Goal: Transaction & Acquisition: Purchase product/service

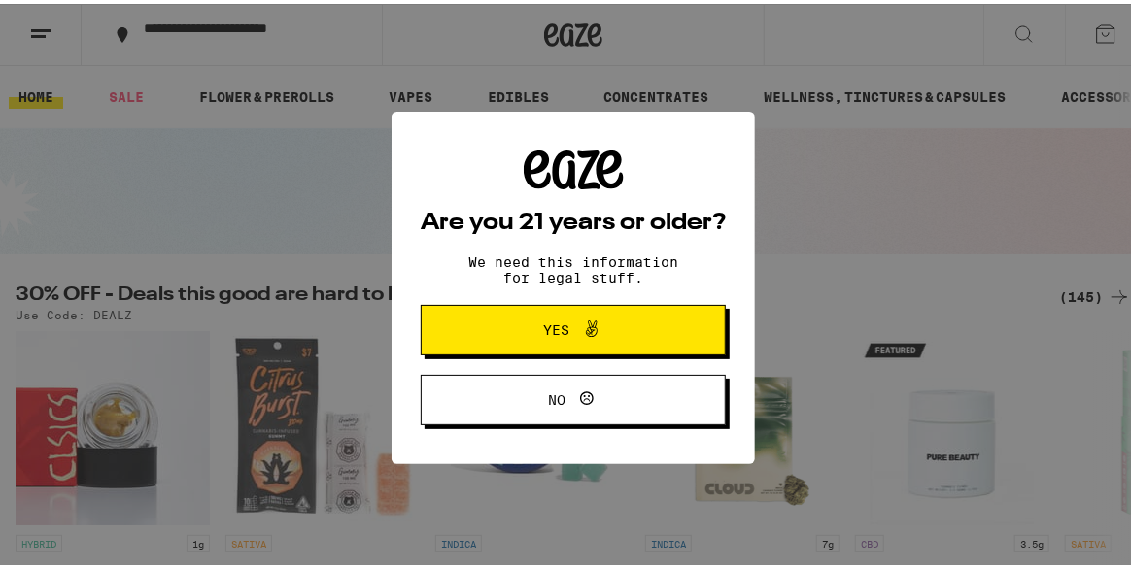
click at [554, 333] on span "Yes" at bounding box center [557, 327] width 26 height 14
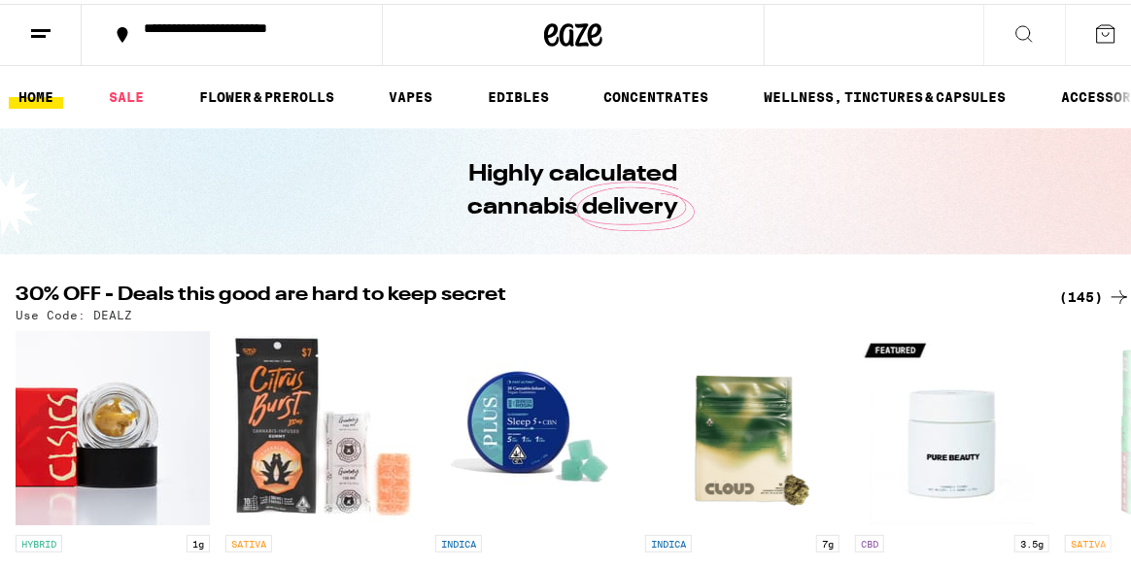
click at [244, 48] on button "**********" at bounding box center [232, 31] width 300 height 62
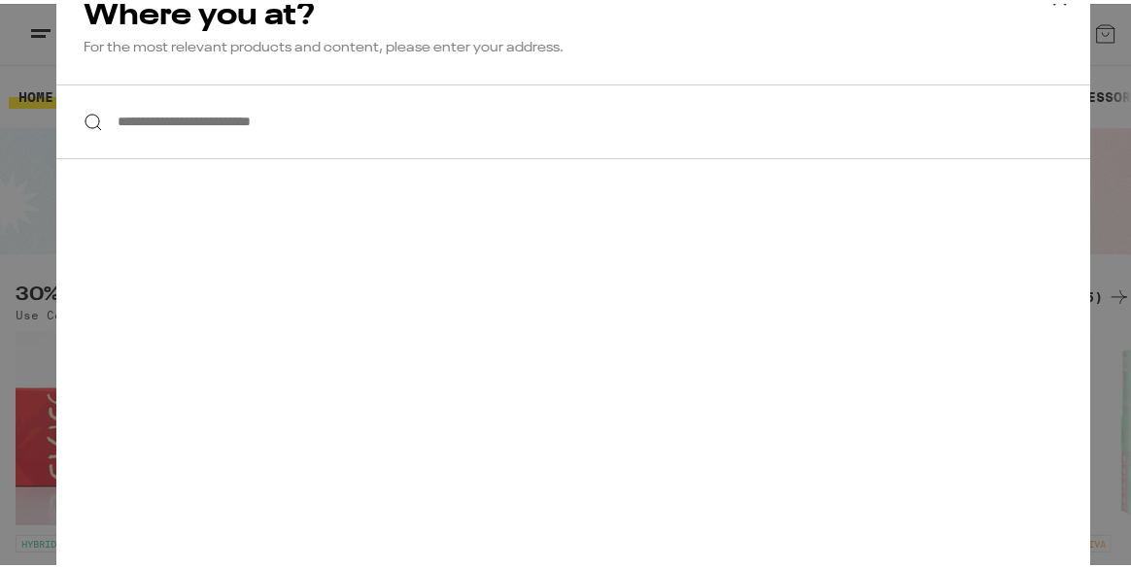
click at [196, 118] on input "**********" at bounding box center [573, 118] width 1034 height 75
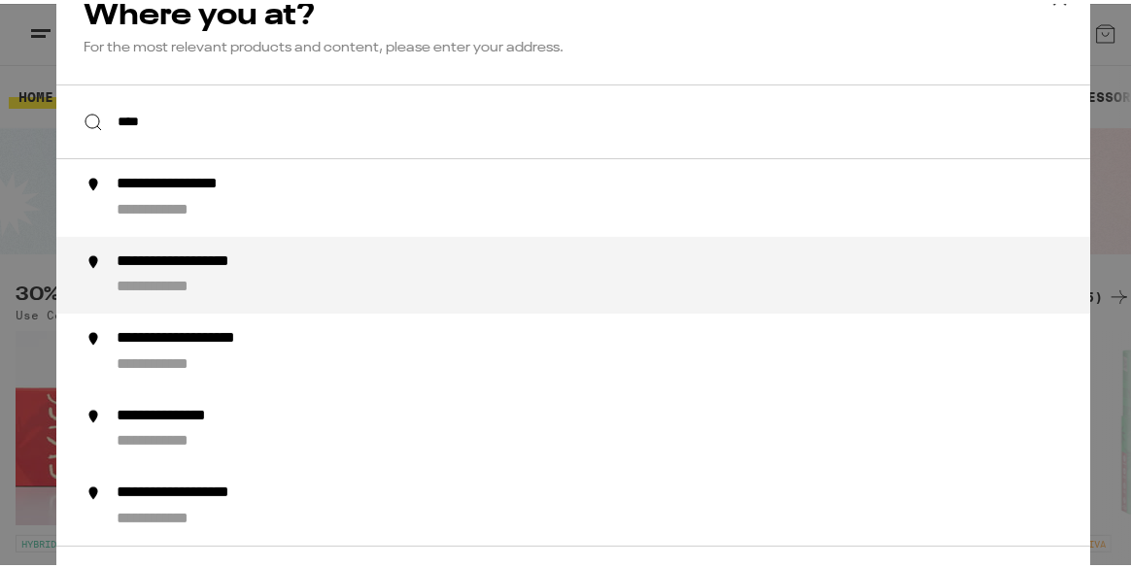
click at [233, 268] on div "**********" at bounding box center [212, 258] width 190 height 20
type input "**********"
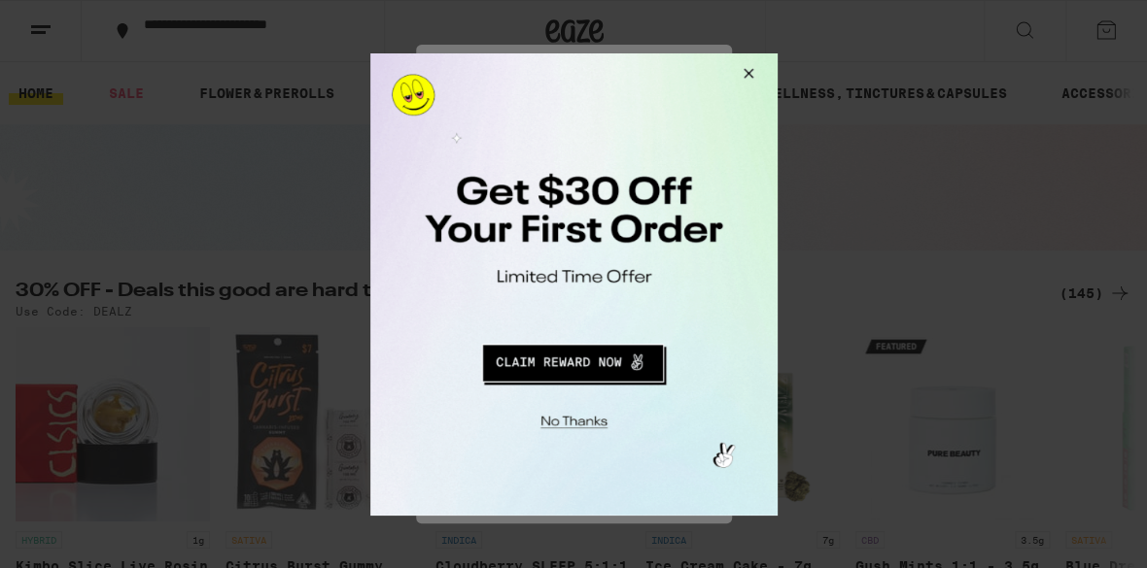
click at [573, 364] on button "Redirect to URL" at bounding box center [571, 359] width 338 height 47
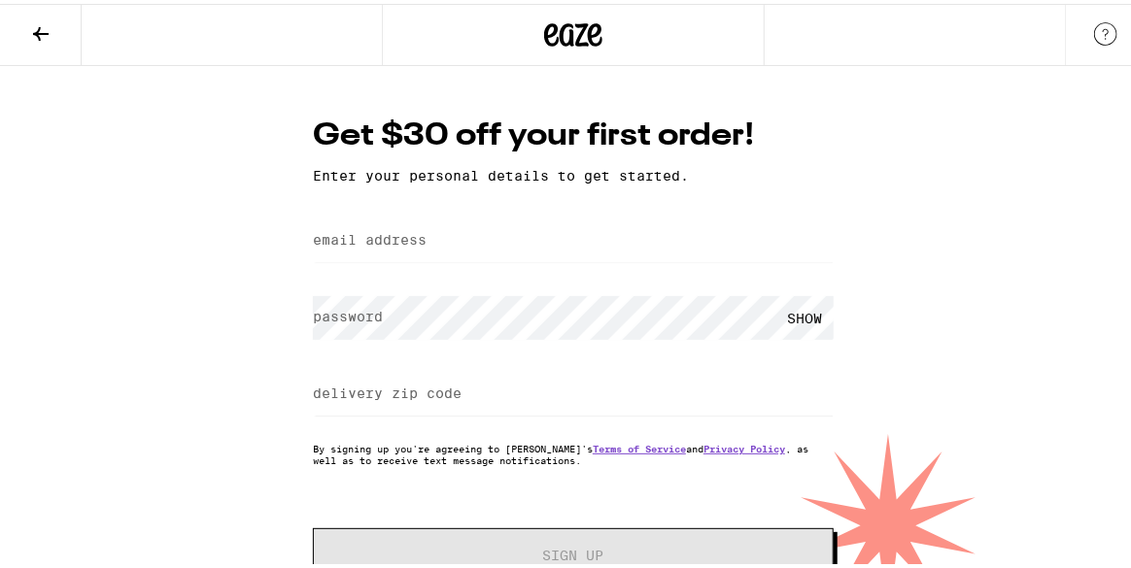
click at [313, 209] on div at bounding box center [313, 209] width 0 height 0
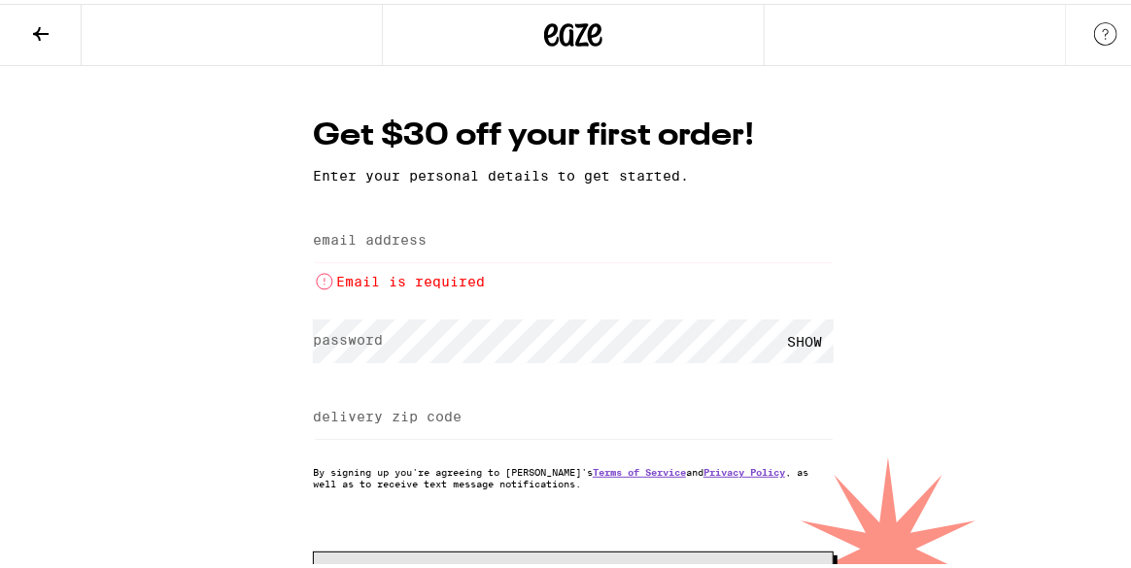
click at [167, 316] on div "Get $30 off your first order! Enter your personal details to get started. email…" at bounding box center [573, 349] width 1147 height 575
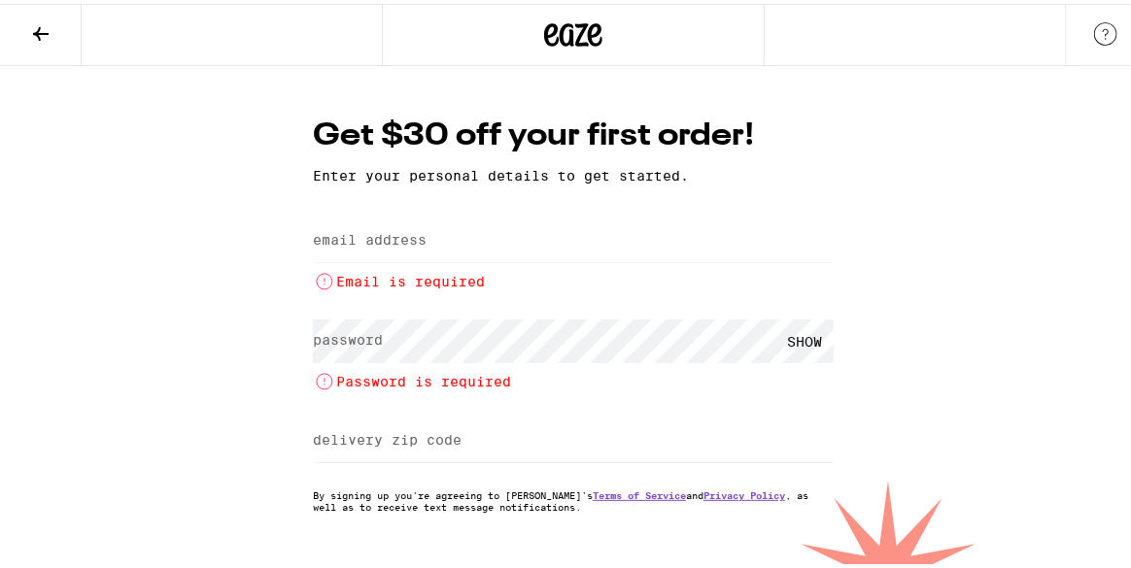
click at [409, 244] on label "email address" at bounding box center [370, 236] width 114 height 16
click at [313, 209] on div at bounding box center [313, 209] width 0 height 0
type input "robb.shurkin@gmail.com"
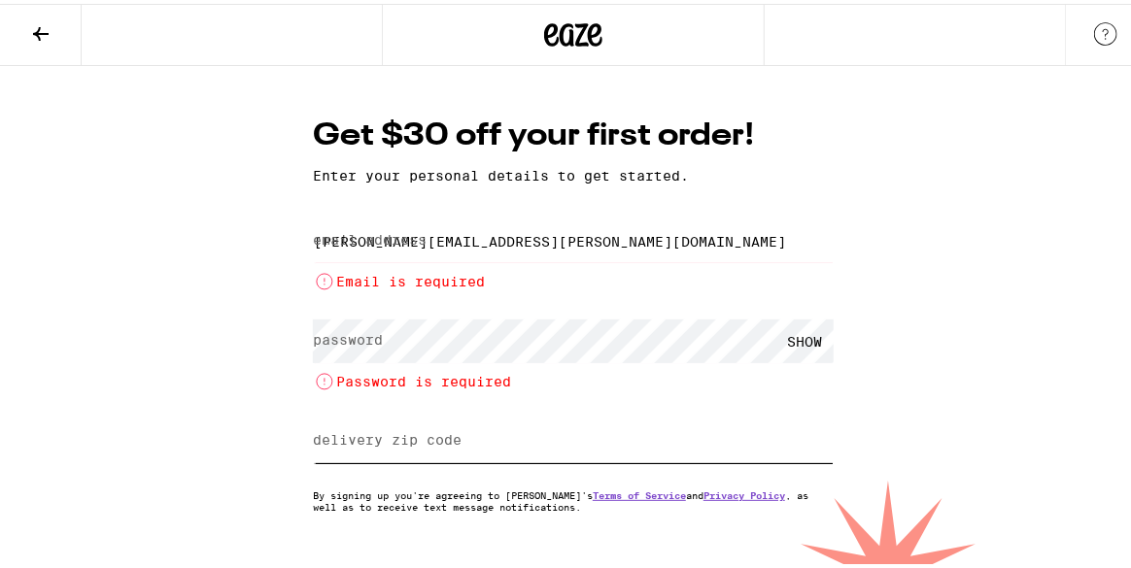
type input "92223"
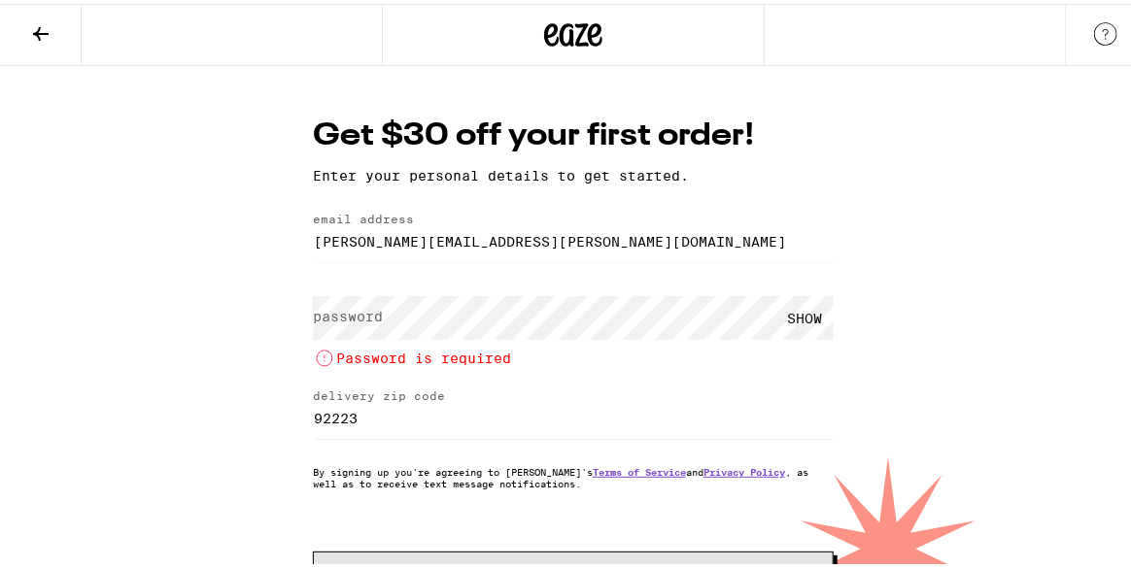
click at [1008, 228] on div "Get $30 off your first order! Enter your personal details to get started. email…" at bounding box center [573, 349] width 1147 height 575
click at [803, 312] on div "SHOW" at bounding box center [804, 314] width 58 height 44
click at [803, 312] on div "HIDE" at bounding box center [804, 314] width 58 height 44
click at [803, 312] on div "SHOW" at bounding box center [804, 314] width 58 height 44
click at [233, 338] on div "Get $30 off your first order! Enter your personal details to get started. email…" at bounding box center [573, 349] width 1147 height 575
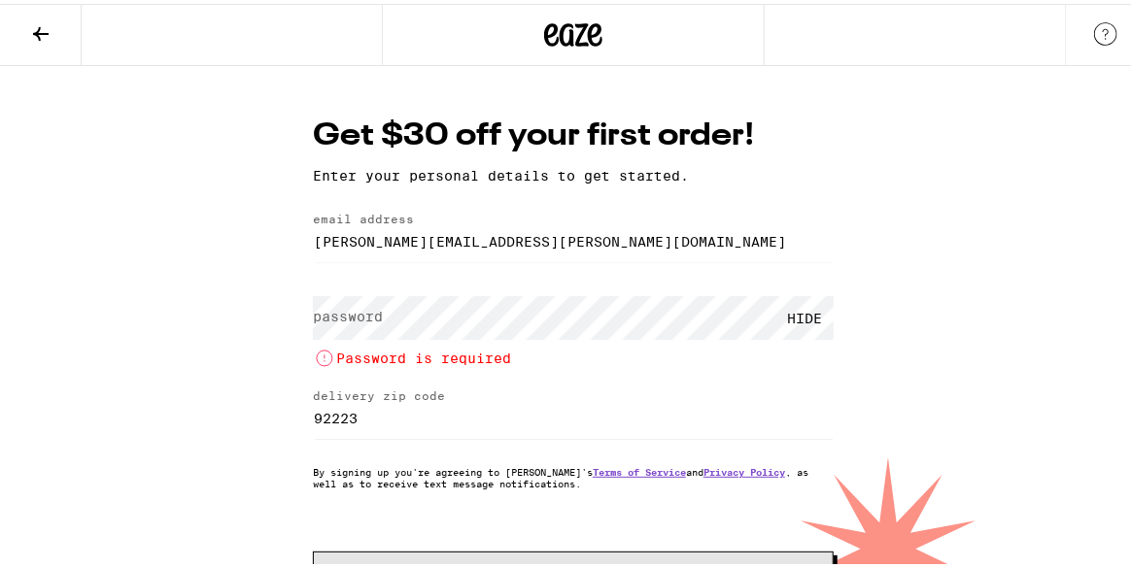
click at [43, 37] on icon at bounding box center [40, 29] width 23 height 23
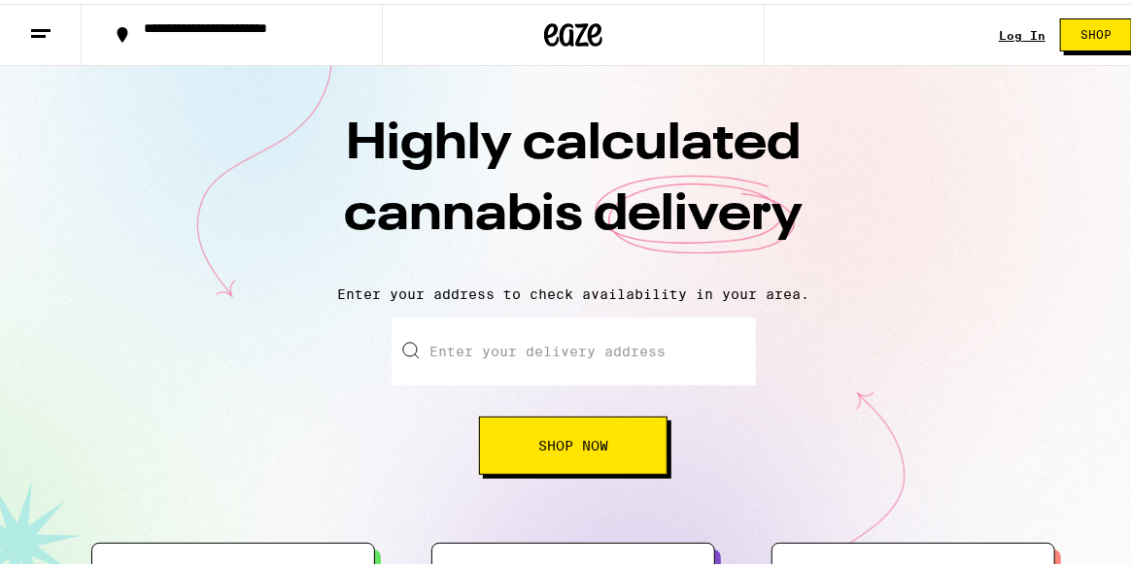
click at [503, 363] on input "Enter your delivery address" at bounding box center [574, 348] width 364 height 68
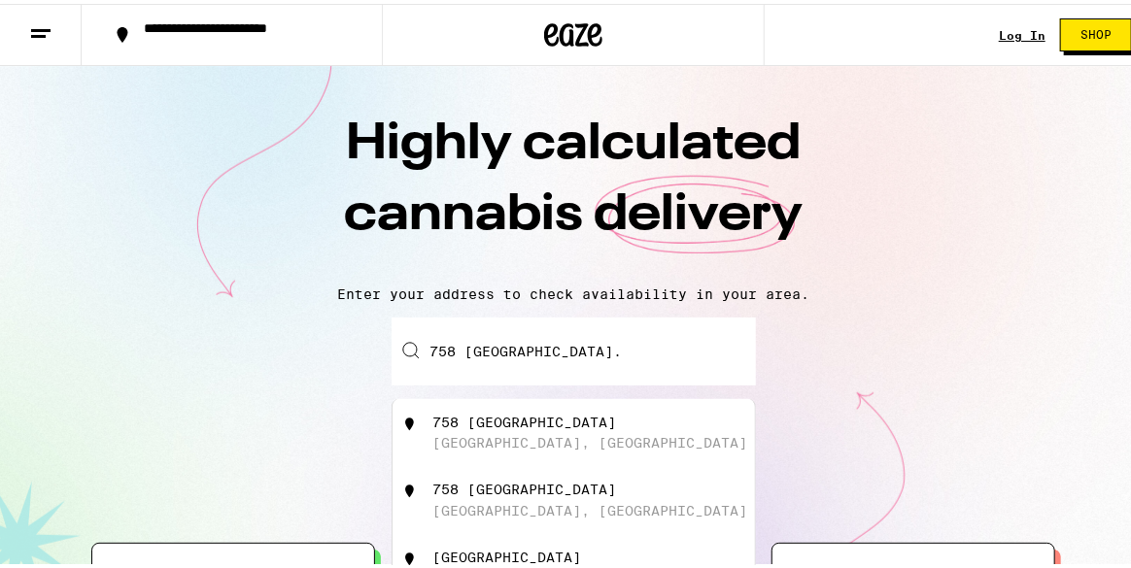
click at [568, 441] on div "758 Hillview St Beaumont, CA" at bounding box center [605, 429] width 347 height 37
type input "758 Hillview St, Beaumont, CA"
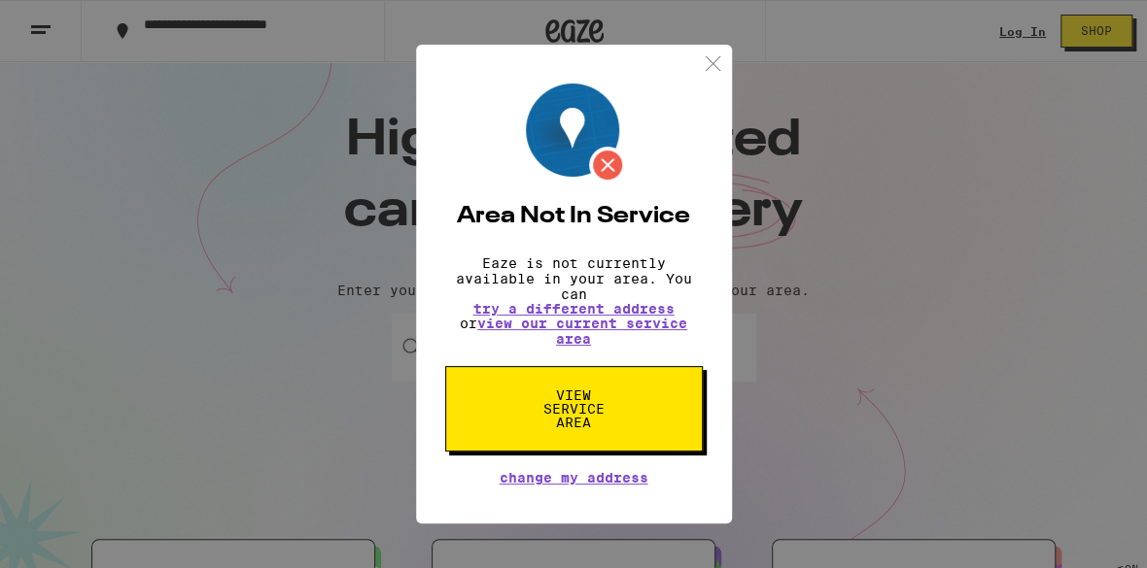
click at [569, 413] on span "View Service Area" at bounding box center [574, 409] width 100 height 41
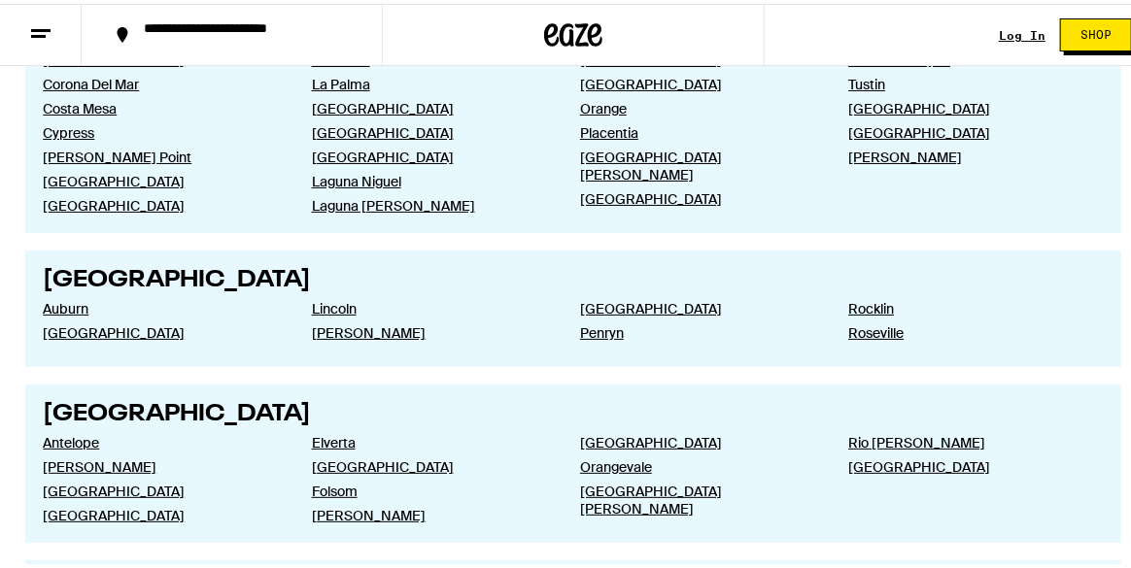
scroll to position [2235, 0]
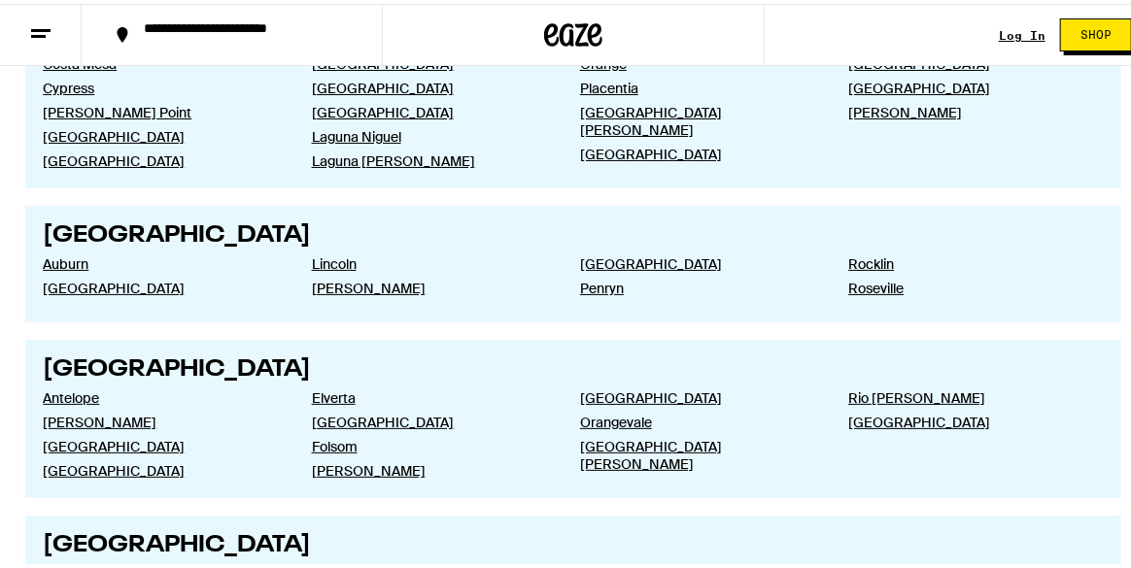
click at [1010, 34] on link "Log In" at bounding box center [1022, 31] width 47 height 13
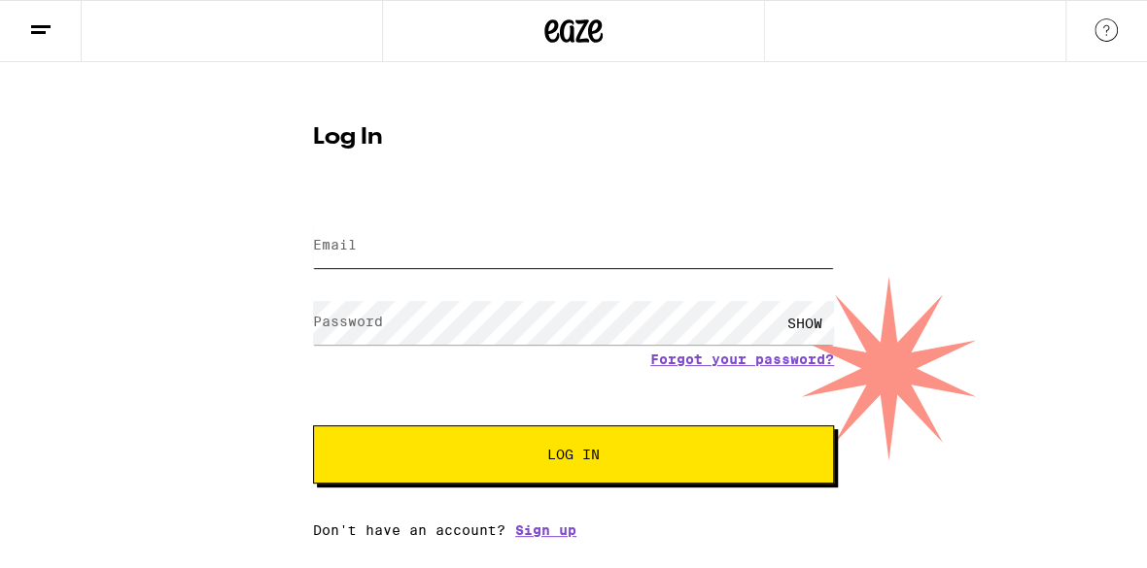
type input "robb.shurkin@gmail.com"
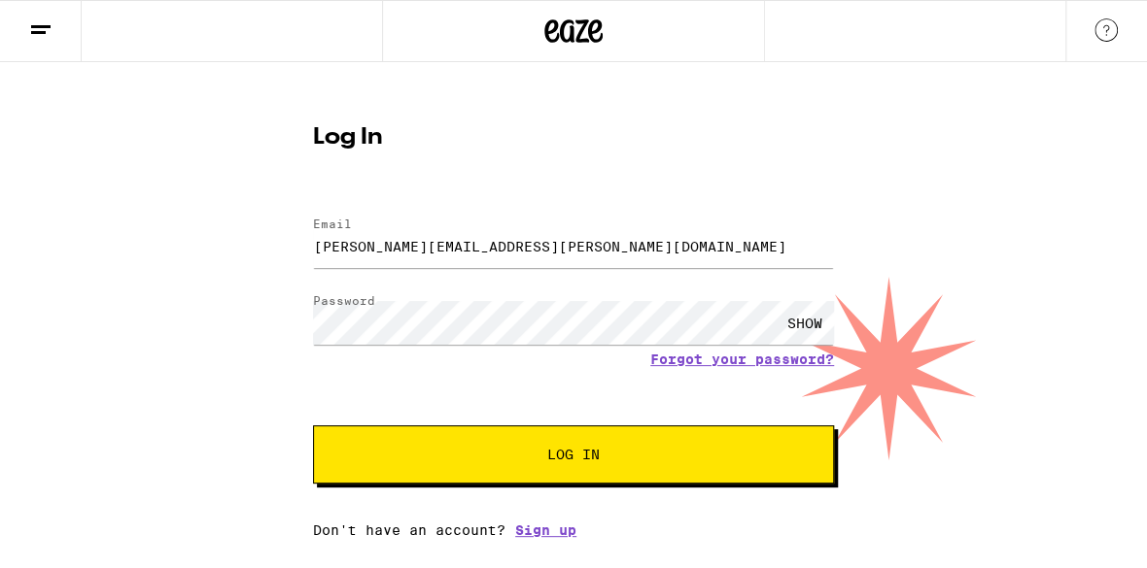
click at [559, 458] on span "Log In" at bounding box center [573, 455] width 52 height 14
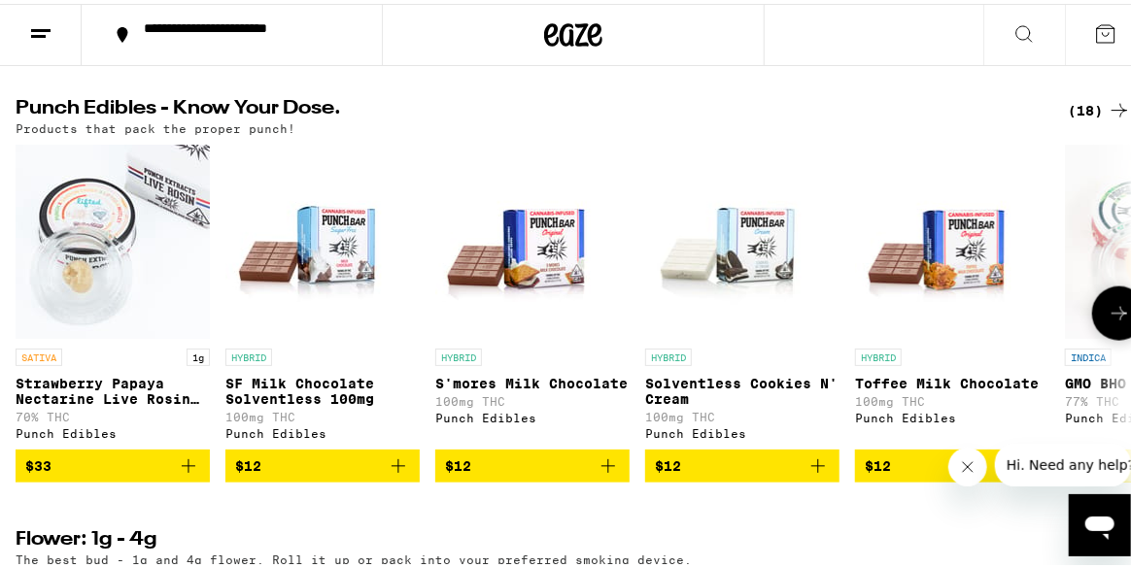
scroll to position [1166, 0]
